Goal: Information Seeking & Learning: Learn about a topic

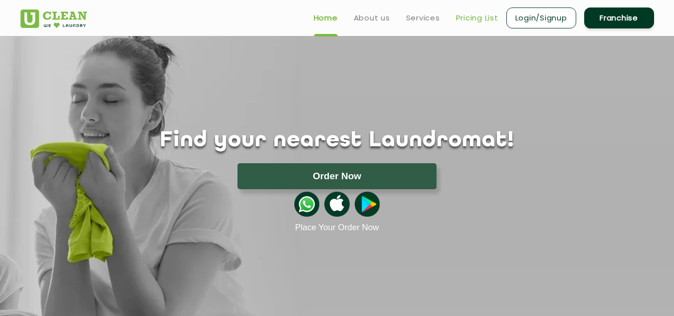
click at [486, 14] on link "Pricing List" at bounding box center [477, 18] width 42 height 12
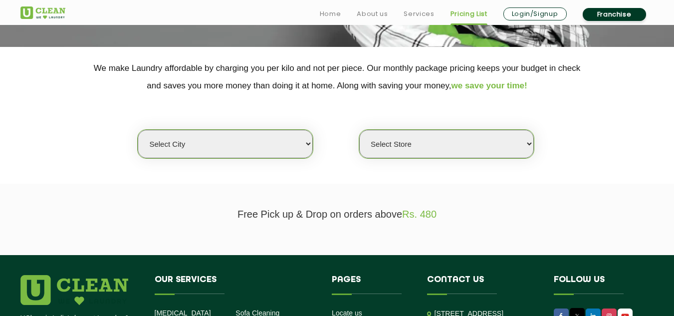
scroll to position [186, 0]
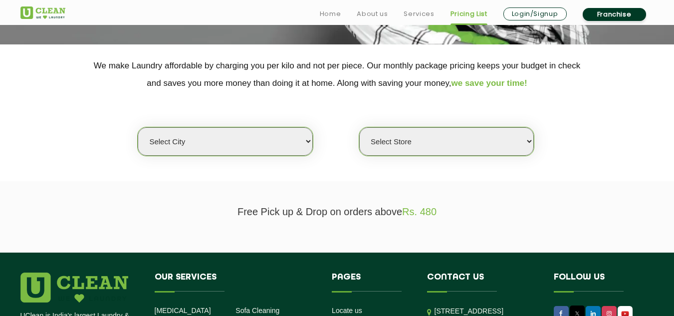
click at [275, 145] on select "Select city Aalo Abu Dhabi Agartala Agra Ahmedabad Akola Aligarh Alwar - UClean…" at bounding box center [225, 141] width 175 height 28
select select "8"
click at [138, 127] on select "Select city Aalo Abu Dhabi Agartala Agra Ahmedabad Akola Aligarh Alwar - UClean…" at bounding box center [225, 141] width 175 height 28
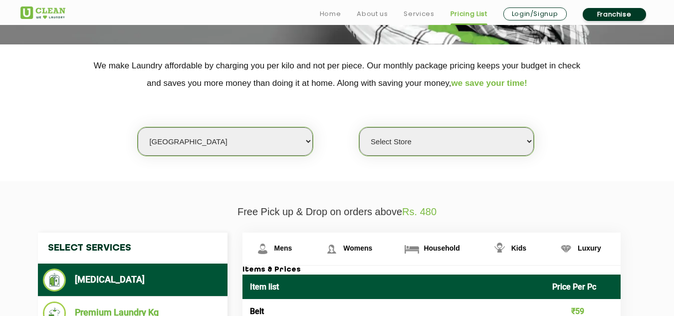
click at [432, 141] on select "Select Store UClean Jadavpur UClean Kamalgazi UClean Astra Towers UClean Bansdr…" at bounding box center [446, 141] width 175 height 28
select select "475"
click at [359, 127] on select "Select Store UClean Jadavpur UClean Kamalgazi UClean Astra Towers UClean Bansdr…" at bounding box center [446, 141] width 175 height 28
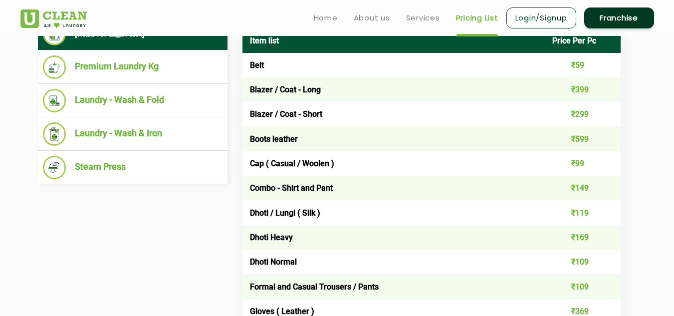
scroll to position [406, 0]
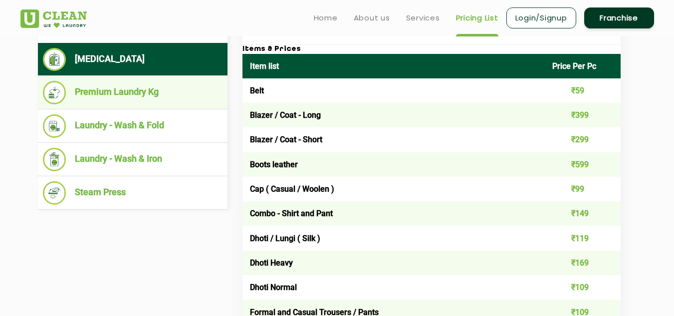
click at [147, 87] on li "Premium Laundry Kg" at bounding box center [132, 92] width 179 height 23
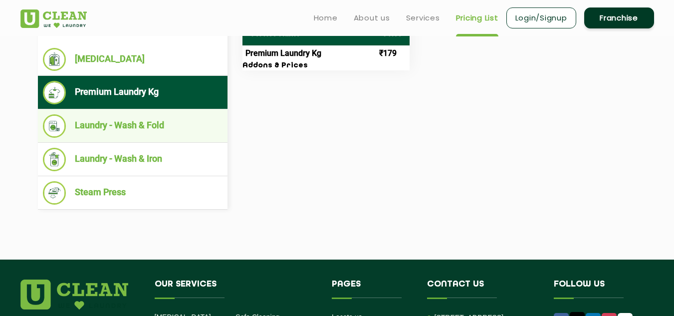
click at [120, 120] on li "Laundry - Wash & Fold" at bounding box center [132, 125] width 179 height 23
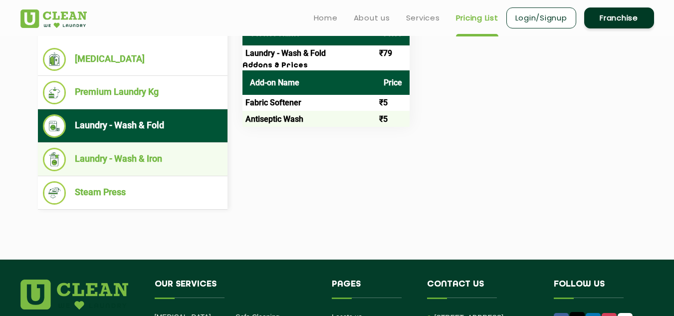
click at [113, 163] on li "Laundry - Wash & Iron" at bounding box center [132, 159] width 179 height 23
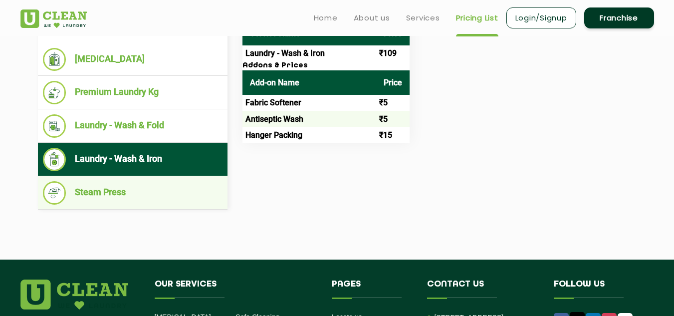
click at [102, 193] on li "Steam Press" at bounding box center [132, 192] width 179 height 23
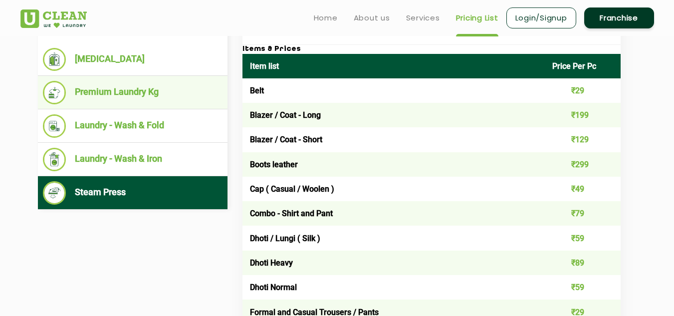
click at [115, 95] on li "Premium Laundry Kg" at bounding box center [132, 92] width 179 height 23
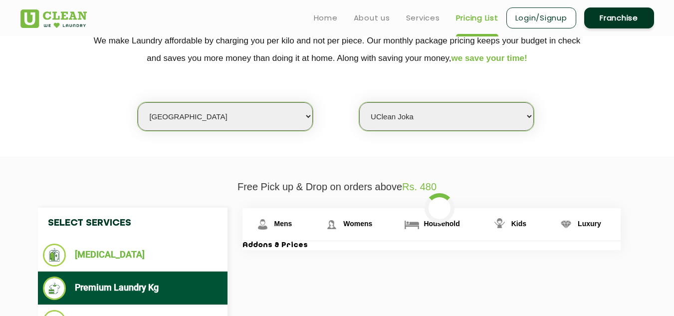
scroll to position [0, 0]
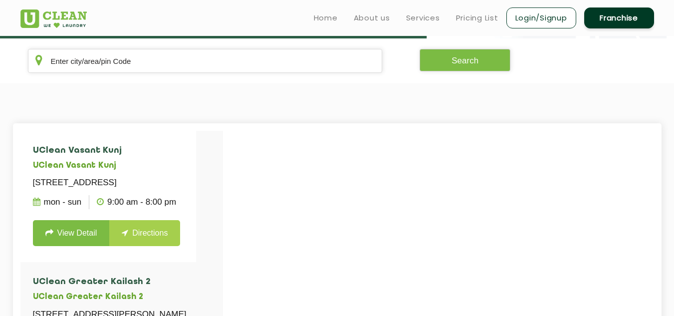
scroll to position [145, 0]
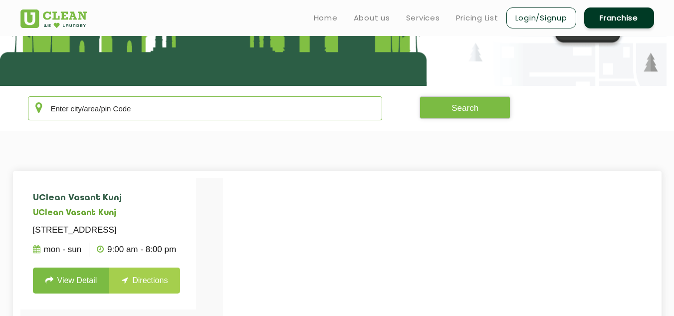
click at [198, 114] on input "text" at bounding box center [205, 108] width 354 height 24
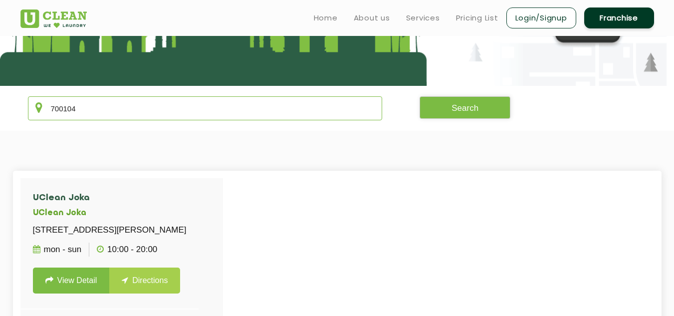
type input "700104"
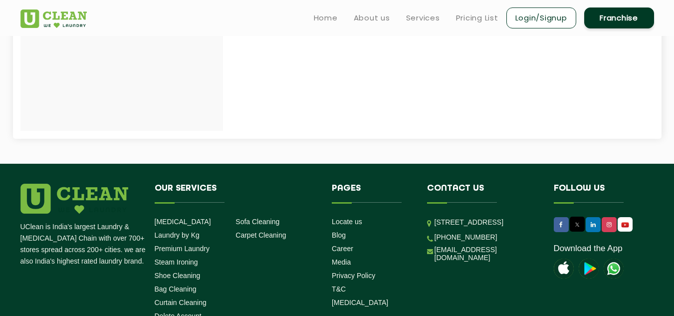
scroll to position [0, 0]
